Goal: Navigation & Orientation: Find specific page/section

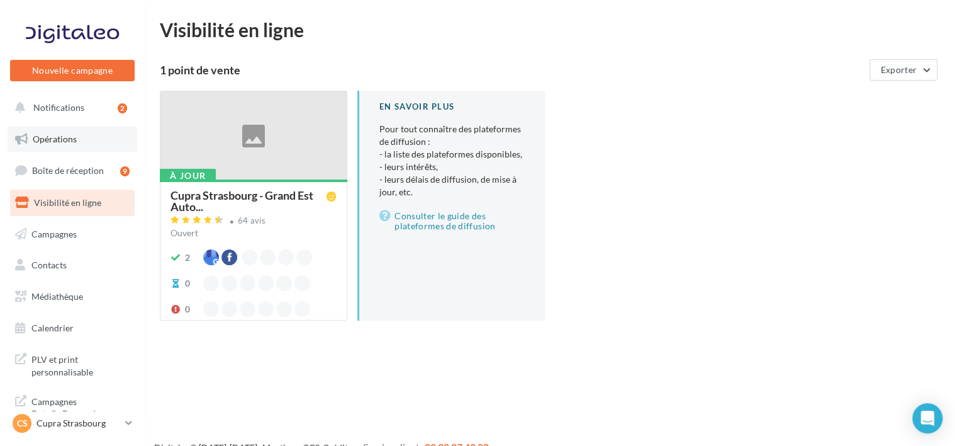
click at [67, 135] on span "Opérations" at bounding box center [55, 138] width 44 height 11
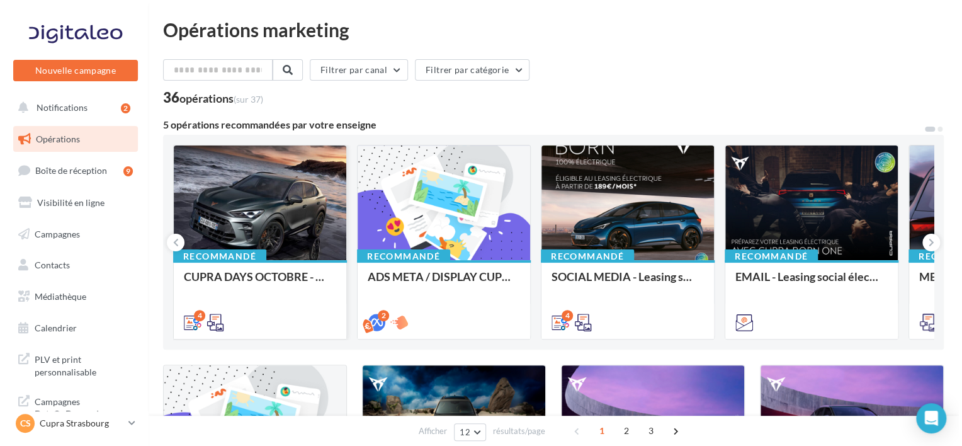
scroll to position [189, 0]
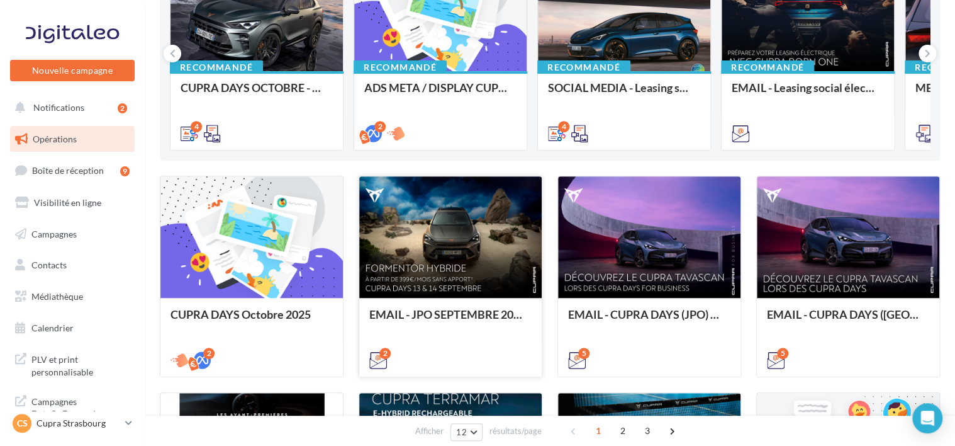
click at [475, 232] on div at bounding box center [450, 237] width 183 height 123
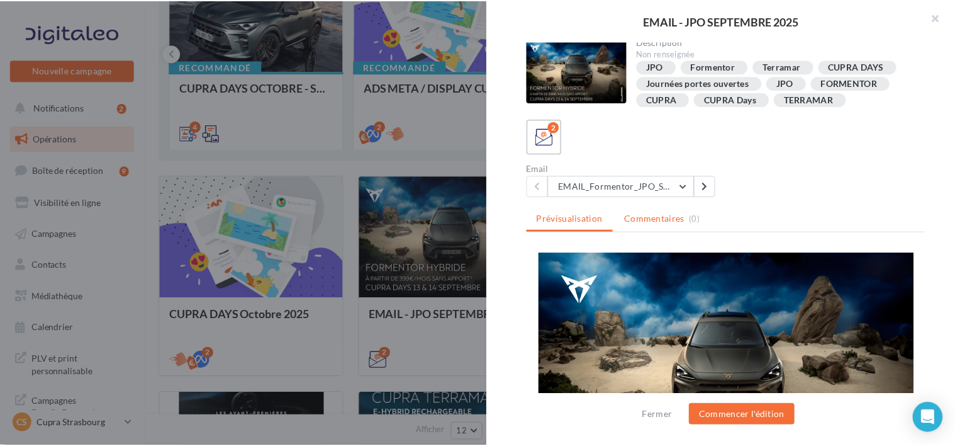
scroll to position [6, 0]
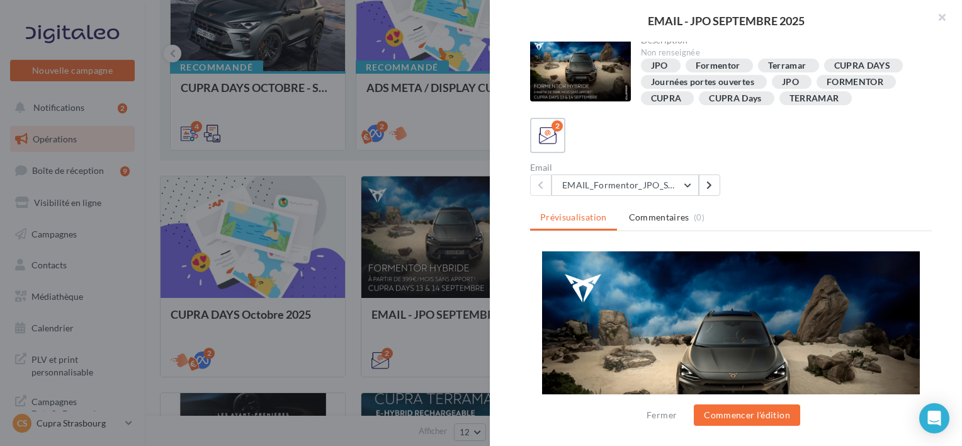
click at [353, 145] on div at bounding box center [481, 223] width 962 height 446
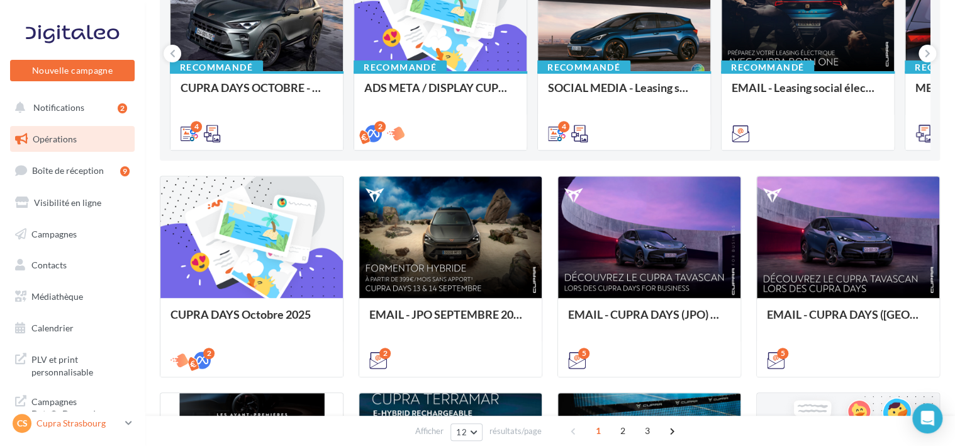
click at [123, 428] on link "CS Cupra Strasbourg cupra_strasbourg" at bounding box center [72, 423] width 125 height 24
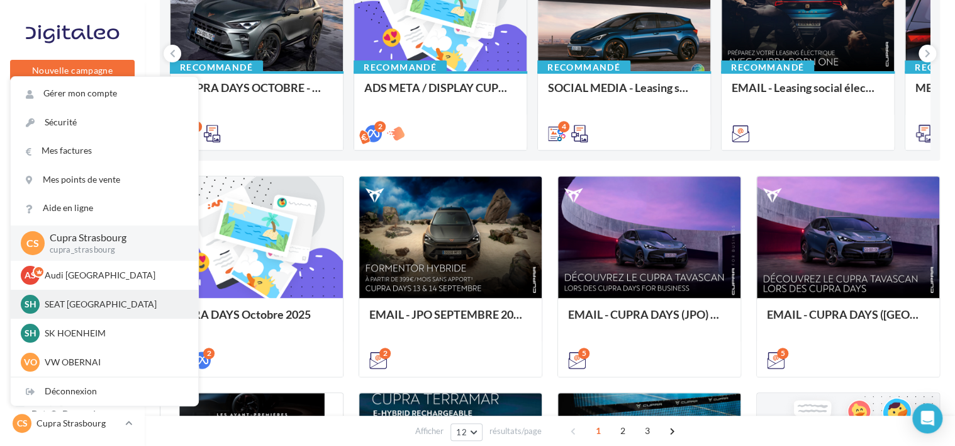
click at [104, 308] on p "SEAT [GEOGRAPHIC_DATA]" at bounding box center [114, 304] width 138 height 13
